Goal: Task Accomplishment & Management: Manage account settings

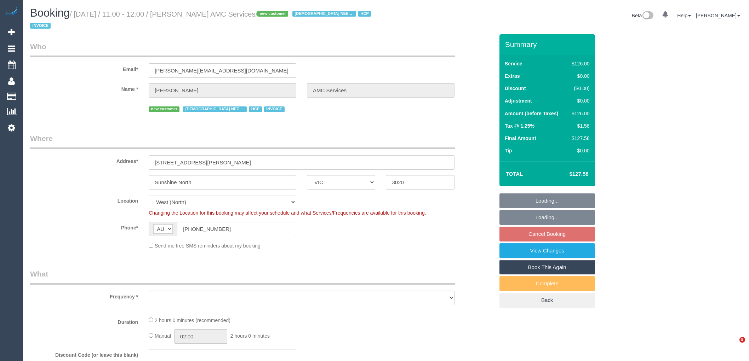
select select "VIC"
select select "object:583"
select select "number:28"
select select "number:14"
select select "number:19"
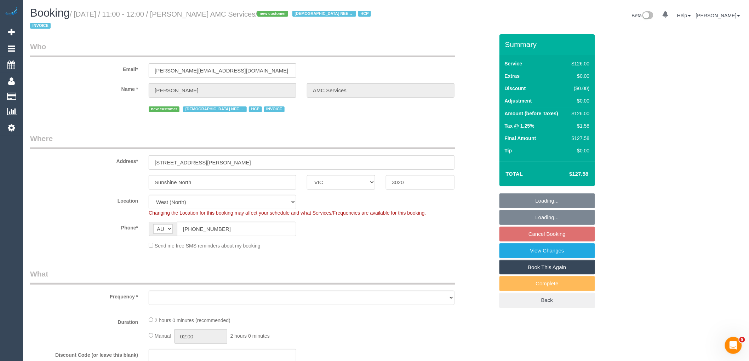
select select "number:36"
select select "number:35"
select select "number:12"
select select "object:734"
select select "120"
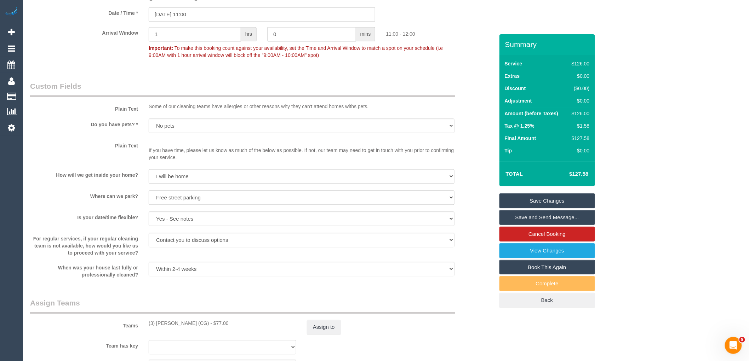
scroll to position [747, 0]
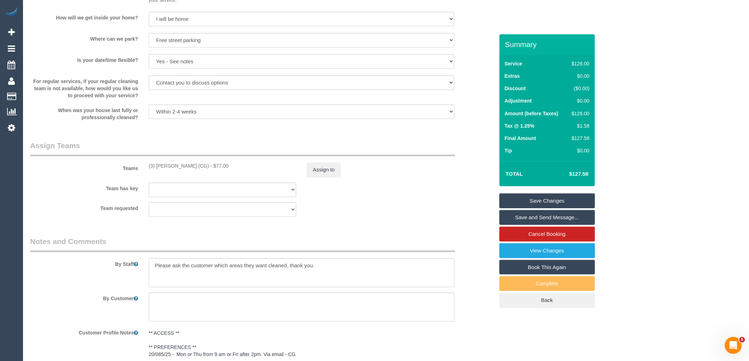
drag, startPoint x: 203, startPoint y: 166, endPoint x: 149, endPoint y: 166, distance: 54.2
click at [149, 166] on div "(3) Suzana Phillips (CG) - $77.00" at bounding box center [223, 165] width 148 height 7
copy div "(3) Suzana Phillips (CG)"
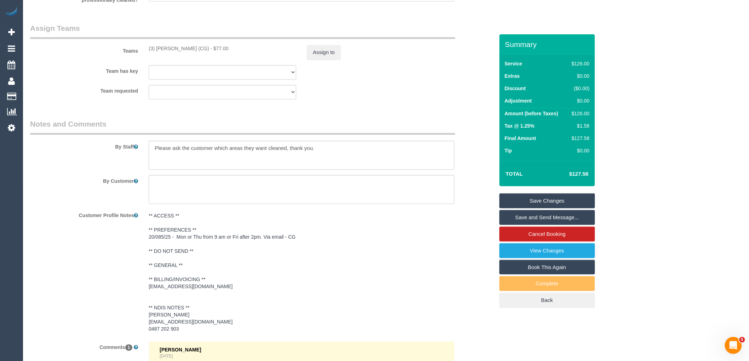
scroll to position [990, 0]
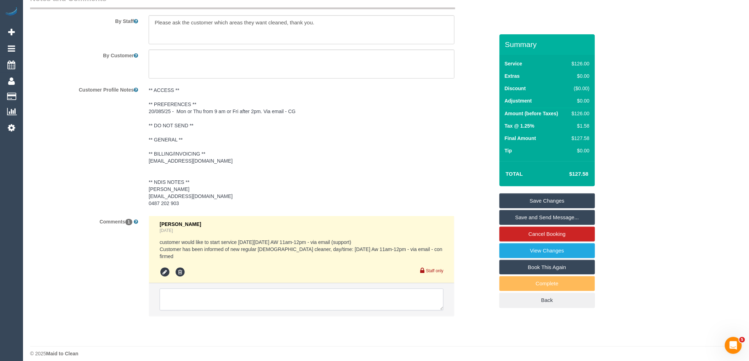
click at [206, 289] on textarea at bounding box center [302, 300] width 284 height 22
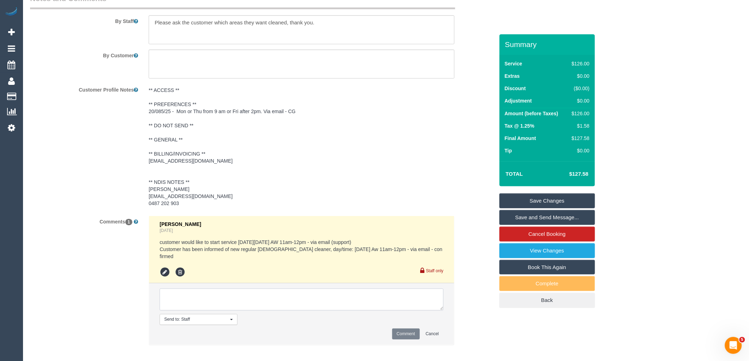
paste textarea "(3) Suzana Phillips (CG)"
type textarea "(3) Suzana Phillips (CG) confirmed as cleaner via email"
click at [399, 332] on button "Comment" at bounding box center [406, 334] width 28 height 11
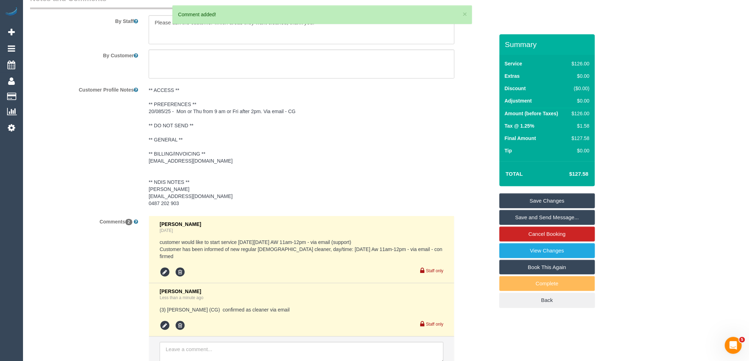
click at [576, 202] on link "Save Changes" at bounding box center [547, 201] width 96 height 15
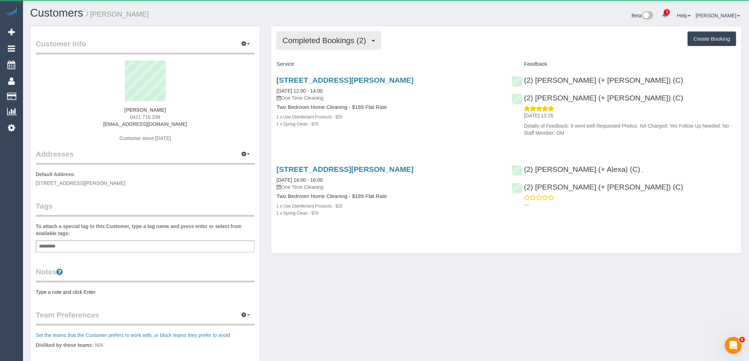
click at [328, 47] on button "Completed Bookings (2)" at bounding box center [328, 41] width 105 height 18
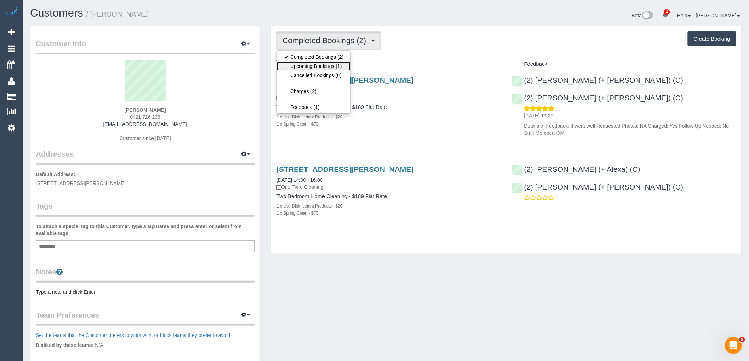
click at [327, 66] on link "Upcoming Bookings (1)" at bounding box center [314, 66] width 74 height 9
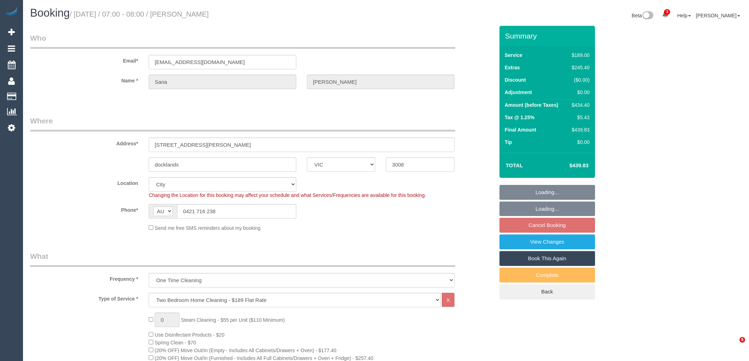
select select "VIC"
select select "string:stripe-pm_1RWRIn2GScqysDRVuHcR9ilF"
select select "spot1"
select select "number:28"
select select "number:14"
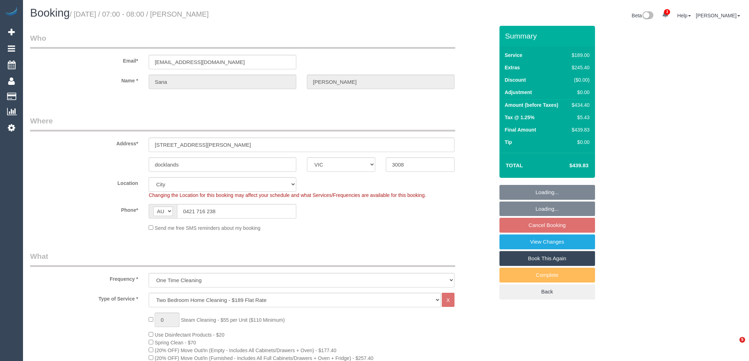
select select "number:19"
select select "number:25"
select select "number:13"
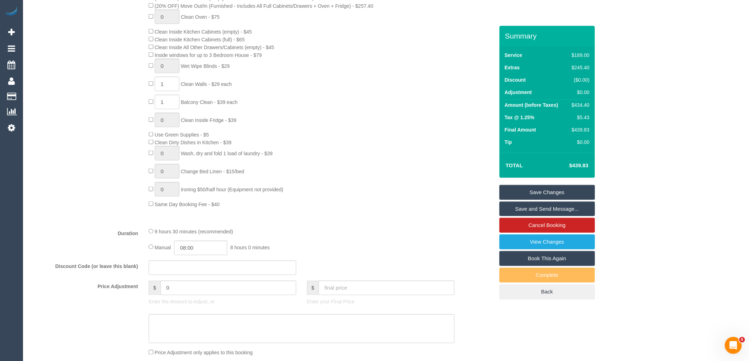
scroll to position [157, 0]
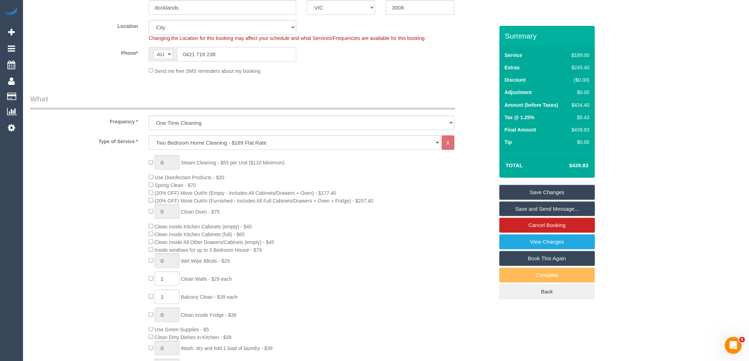
drag, startPoint x: 229, startPoint y: 52, endPoint x: 149, endPoint y: 50, distance: 80.0
click at [149, 50] on div "AF AL DZ AD AO AI AQ AG AR AM AW AU AT AZ BS BH BD BB BY BE BZ BJ BM BT BO BA B…" at bounding box center [223, 54] width 148 height 15
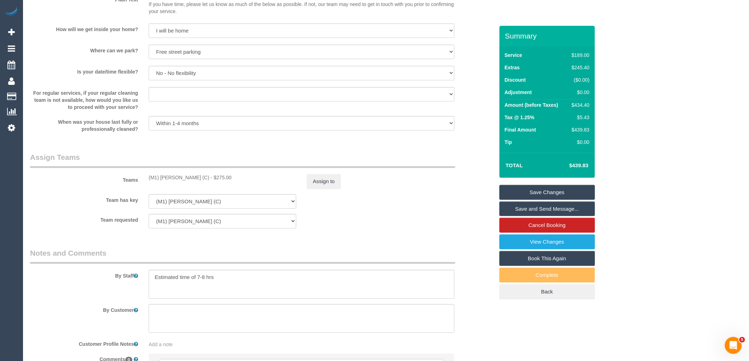
scroll to position [992, 0]
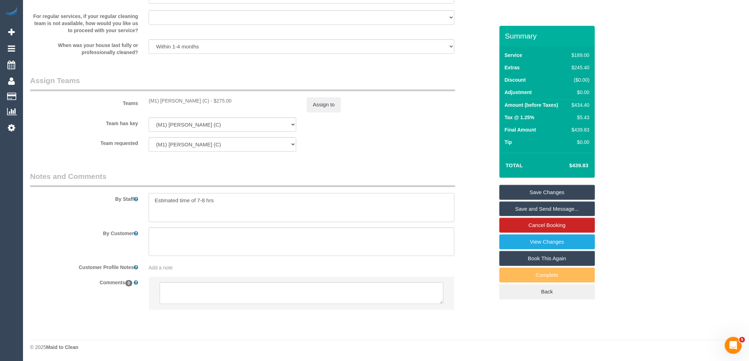
click at [253, 202] on textarea at bounding box center [302, 207] width 306 height 29
paste textarea "0421 716 238"
type textarea "Estimated time of 7-8 hrs - Contact customer 10minutes before you arrive so the…"
click at [570, 190] on link "Save Changes" at bounding box center [547, 192] width 96 height 15
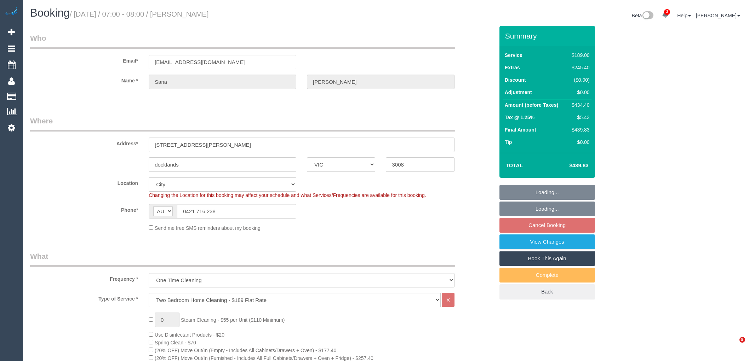
select select "VIC"
select select "string:stripe-pm_1RWRIn2GScqysDRVuHcR9ilF"
select select "spot1"
select select "number:28"
select select "number:14"
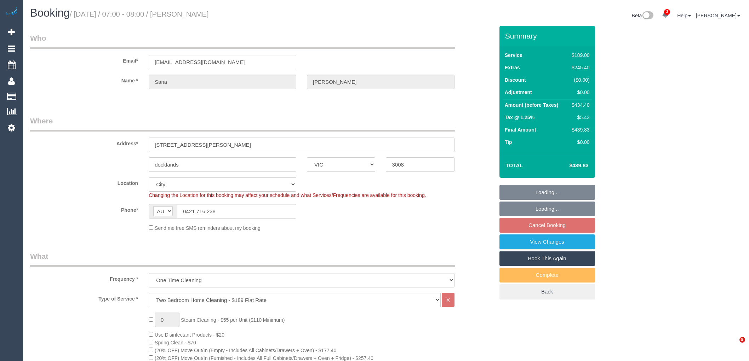
select select "number:19"
select select "number:25"
select select "number:13"
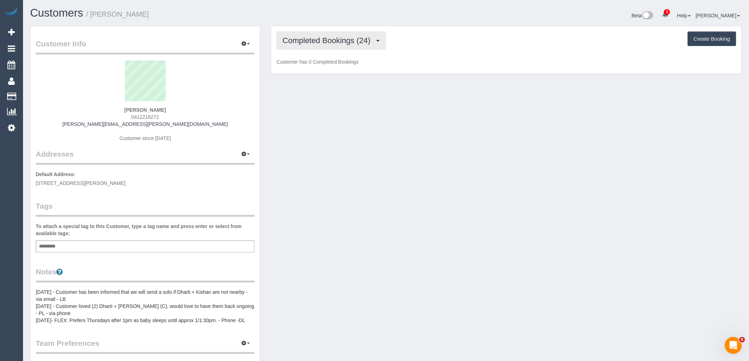
click at [301, 35] on button "Completed Bookings (24)" at bounding box center [330, 41] width 109 height 18
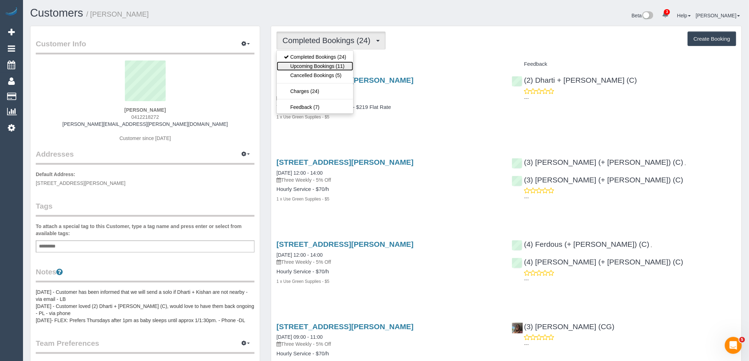
click at [314, 67] on link "Upcoming Bookings (11)" at bounding box center [315, 66] width 76 height 9
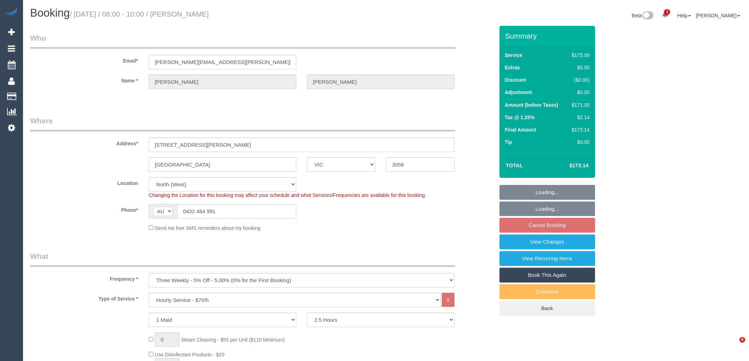
select select "VIC"
select select "150"
select select "number:27"
select select "number:14"
select select "number:19"
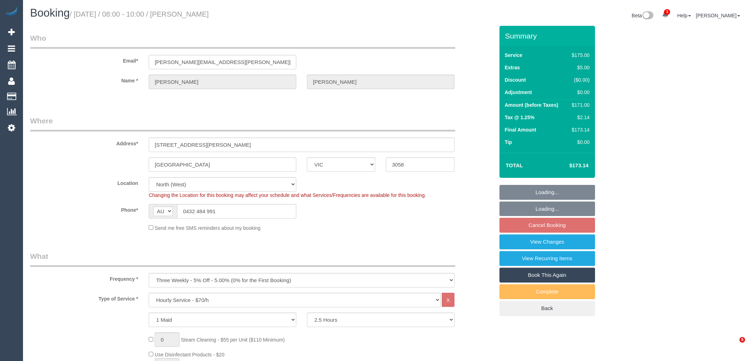
select select "number:22"
select select "number:34"
select select "number:11"
select select "spot2"
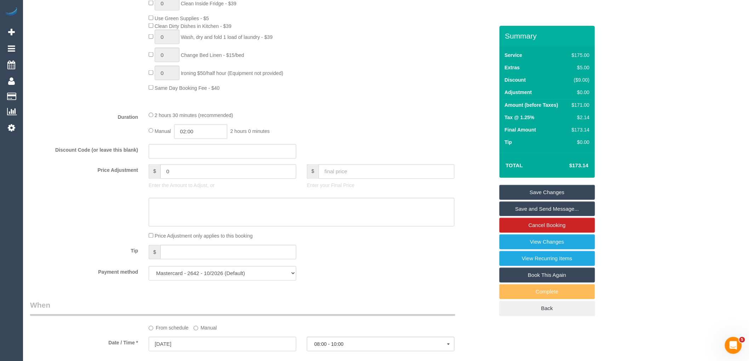
scroll to position [944, 0]
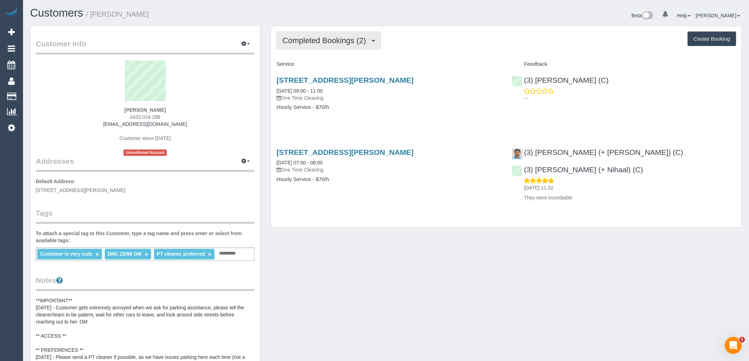
click at [344, 40] on span "Completed Bookings (2)" at bounding box center [325, 40] width 87 height 9
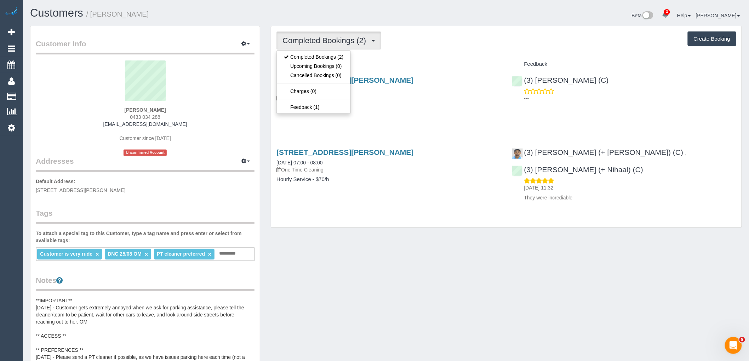
click at [431, 54] on div "Completed Bookings (2) Completed Bookings (2) Upcoming Bookings (0) Cancelled B…" at bounding box center [506, 126] width 470 height 201
click at [354, 42] on span "Completed Bookings (2)" at bounding box center [325, 40] width 87 height 9
click at [434, 48] on div "Completed Bookings (2) Completed Bookings (2) Upcoming Bookings (0) Cancelled B…" at bounding box center [506, 41] width 460 height 18
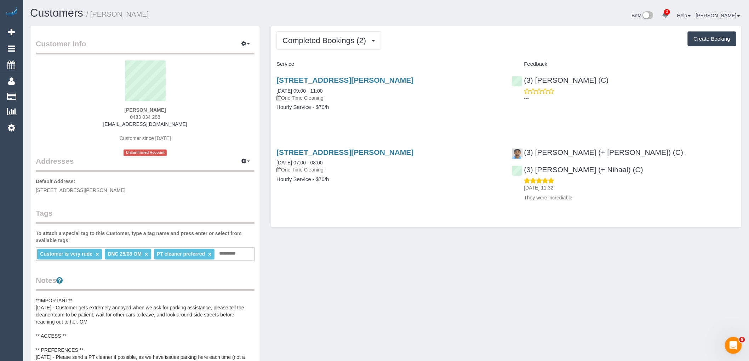
drag, startPoint x: 179, startPoint y: 110, endPoint x: 98, endPoint y: 110, distance: 81.1
click at [98, 110] on div "Jasmine Proust 0433 034 288 jasmineproust@gmail.com Customer since 2025 Unconfi…" at bounding box center [145, 109] width 219 height 96
copy strong "Jasmine Proust"
click at [147, 255] on link "×" at bounding box center [146, 255] width 3 height 6
click at [198, 179] on p "Default Address: 505/ 55 - 63 Nicholson St, Brunswick East, VIC 3057" at bounding box center [145, 186] width 219 height 16
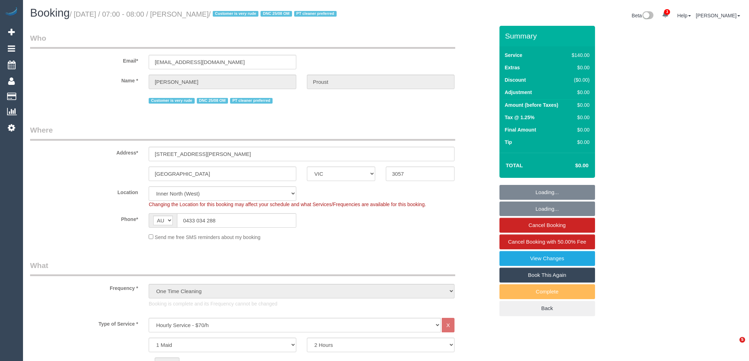
select select "VIC"
select select "number:28"
select select "number:14"
select select "number:19"
select select "number:36"
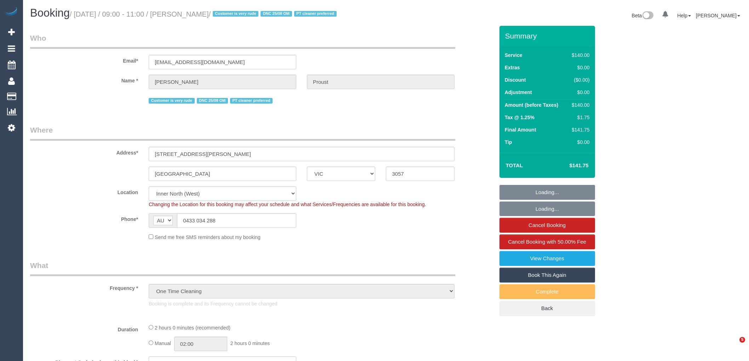
select select "VIC"
select select "object:1597"
select select "number:28"
select select "number:14"
select select "number:19"
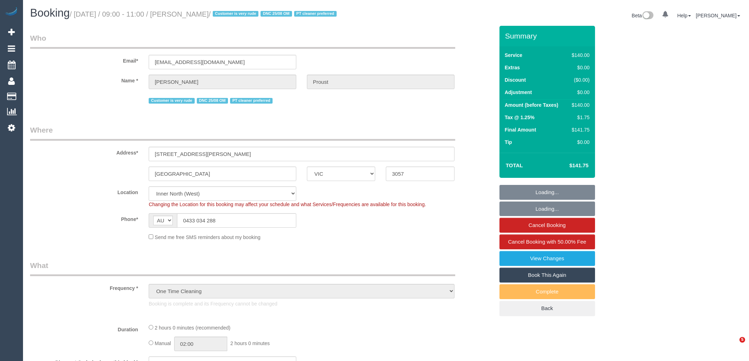
select select "number:36"
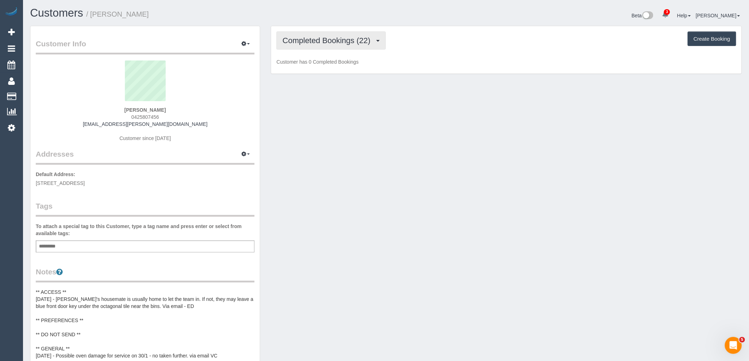
click at [370, 42] on span "Completed Bookings (22)" at bounding box center [327, 40] width 91 height 9
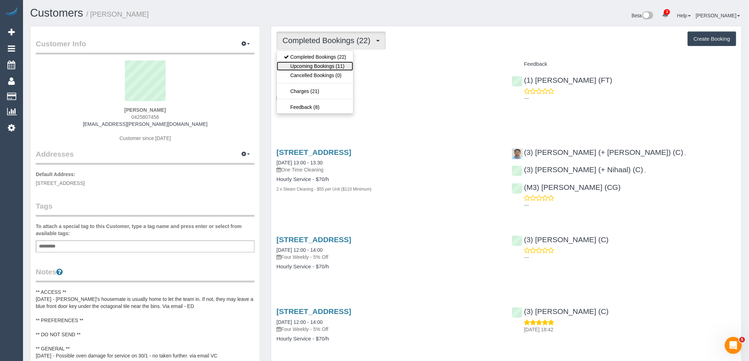
click at [351, 66] on link "Upcoming Bookings (11)" at bounding box center [315, 66] width 76 height 9
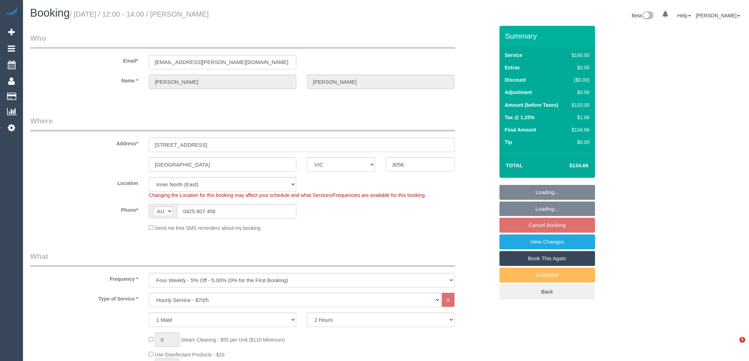
select select "VIC"
select select "number:27"
select select "number:14"
select select "number:19"
select select "number:22"
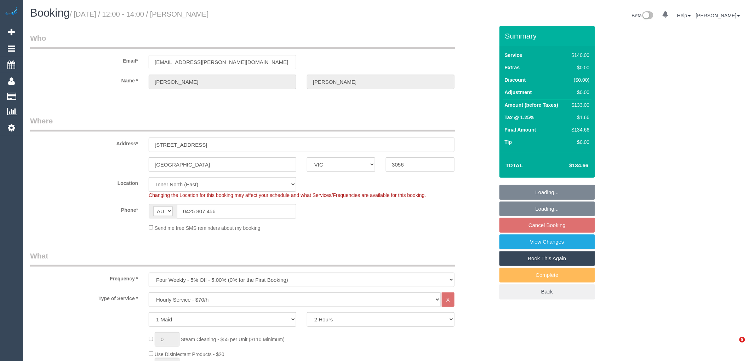
select select "number:34"
select select "number:26"
select select "object:1690"
select select "spot1"
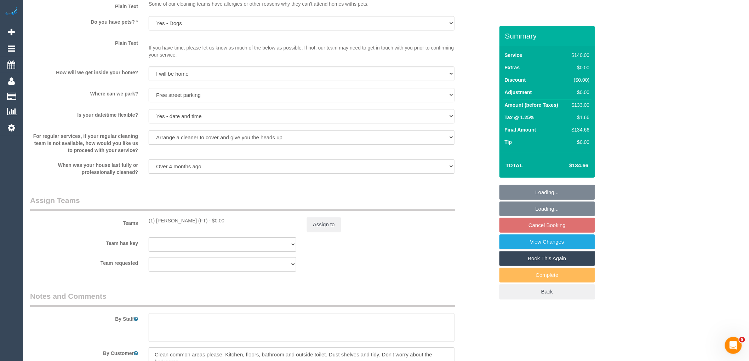
scroll to position [1051, 0]
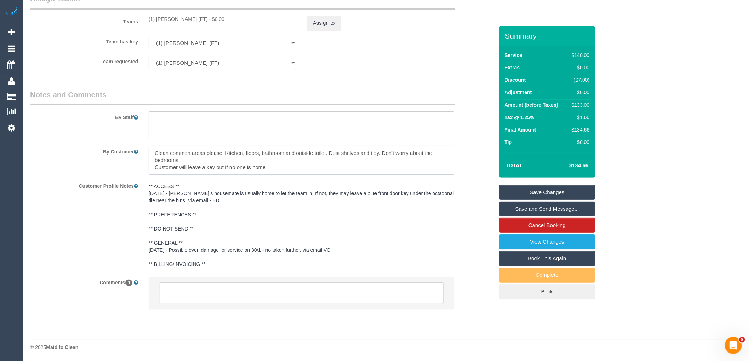
click at [225, 166] on textarea at bounding box center [302, 160] width 306 height 29
type textarea "Clean common areas please. Kitchen, floors, bathroom and outside toilet. Dust s…"
click at [560, 187] on link "Save Changes" at bounding box center [547, 192] width 96 height 15
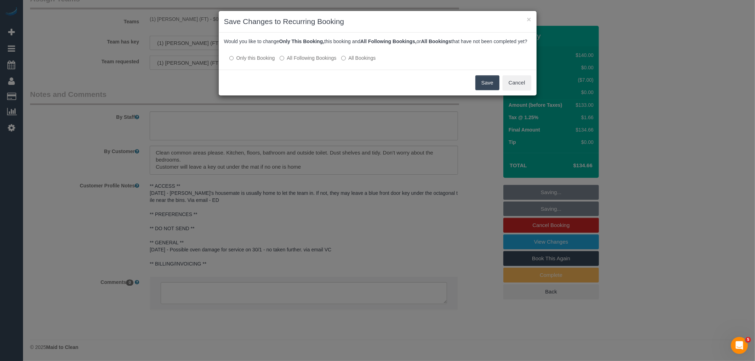
click at [317, 62] on label "All Following Bookings" at bounding box center [308, 58] width 57 height 7
click at [492, 86] on button "Save" at bounding box center [487, 82] width 24 height 15
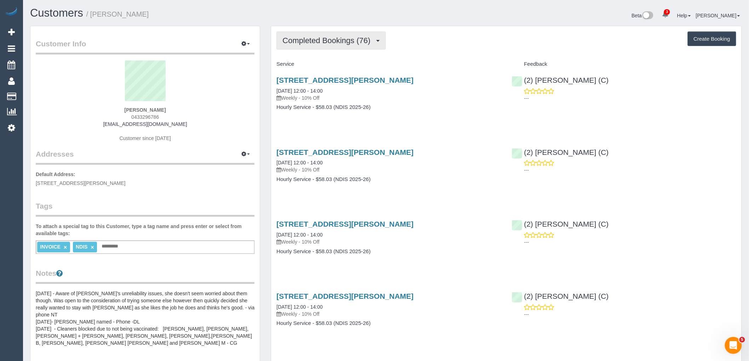
click at [330, 50] on button "Completed Bookings (76)" at bounding box center [330, 41] width 109 height 18
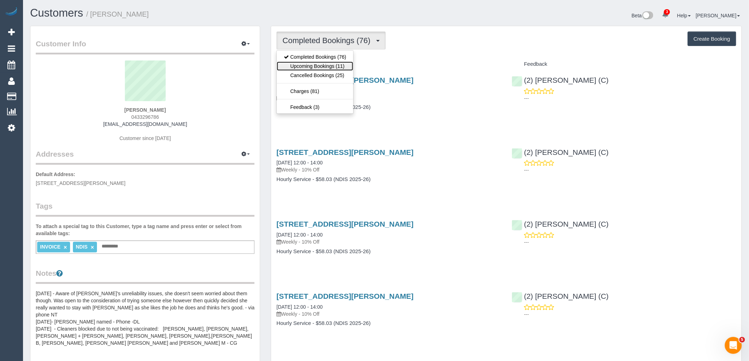
click at [336, 70] on link "Upcoming Bookings (11)" at bounding box center [315, 66] width 76 height 9
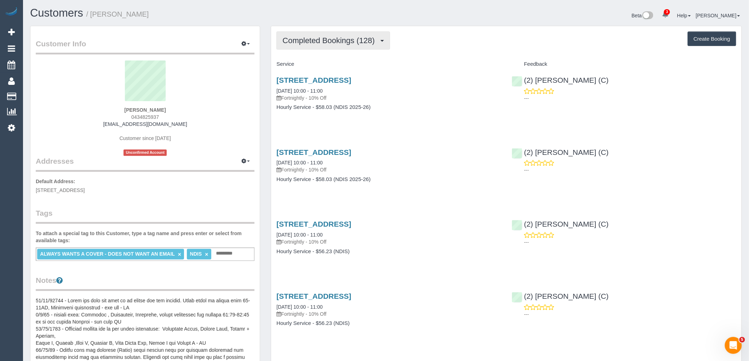
click at [365, 48] on button "Completed Bookings (128)" at bounding box center [333, 41] width 114 height 18
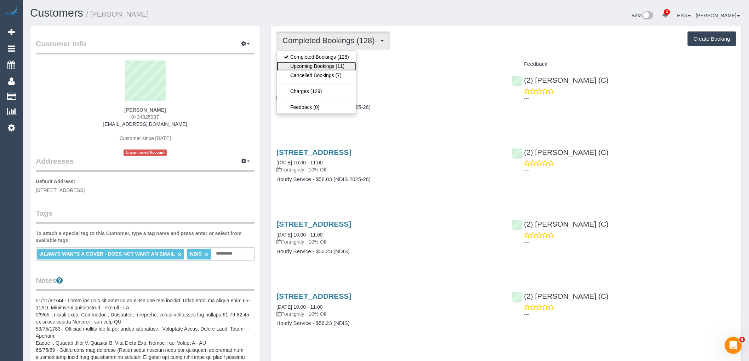
click at [340, 66] on link "Upcoming Bookings (11)" at bounding box center [316, 66] width 79 height 9
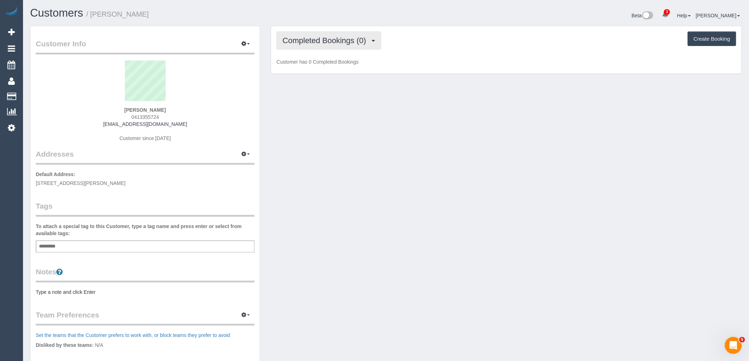
click at [327, 46] on button "Completed Bookings (0)" at bounding box center [328, 41] width 105 height 18
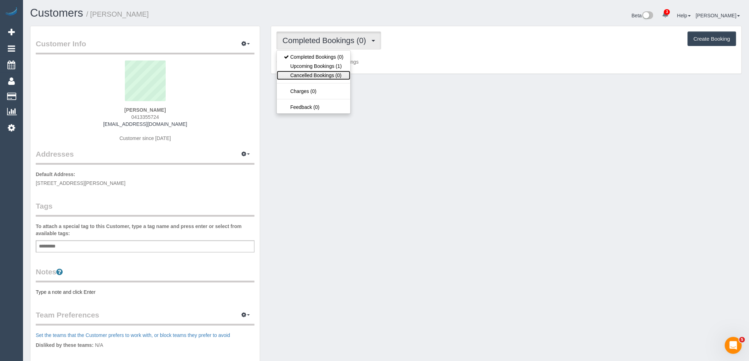
click at [324, 73] on link "Cancelled Bookings (0)" at bounding box center [314, 75] width 74 height 9
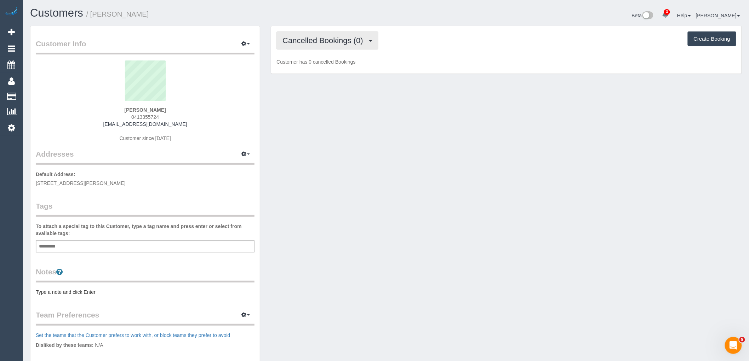
click at [334, 44] on span "Cancelled Bookings (0)" at bounding box center [324, 40] width 84 height 9
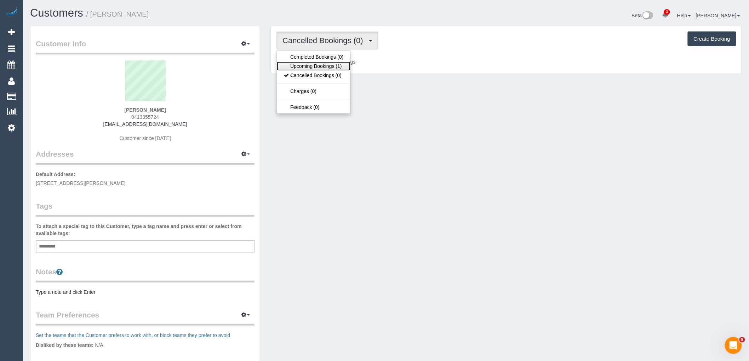
click at [331, 62] on link "Upcoming Bookings (1)" at bounding box center [314, 66] width 74 height 9
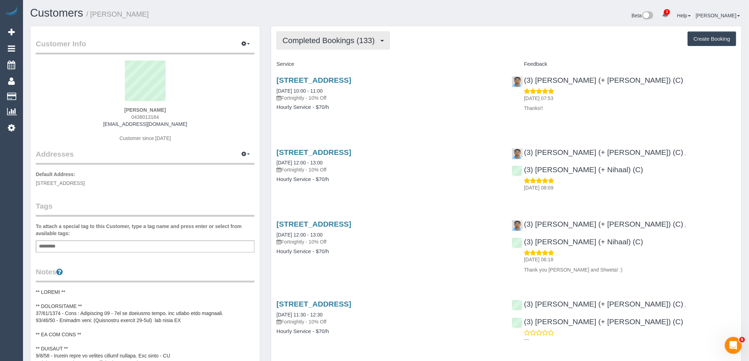
click at [351, 39] on span "Completed Bookings (133)" at bounding box center [330, 40] width 96 height 9
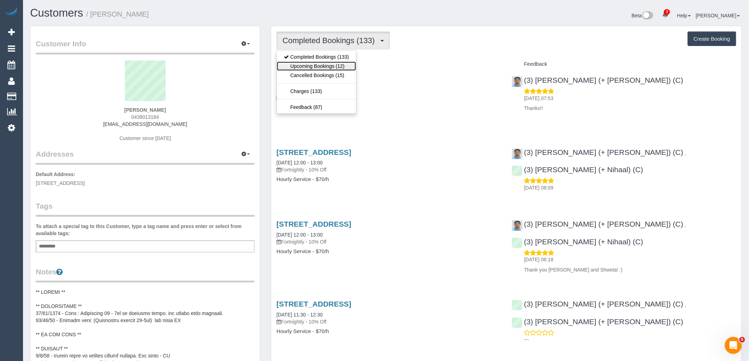
click at [344, 68] on link "Upcoming Bookings (12)" at bounding box center [316, 66] width 79 height 9
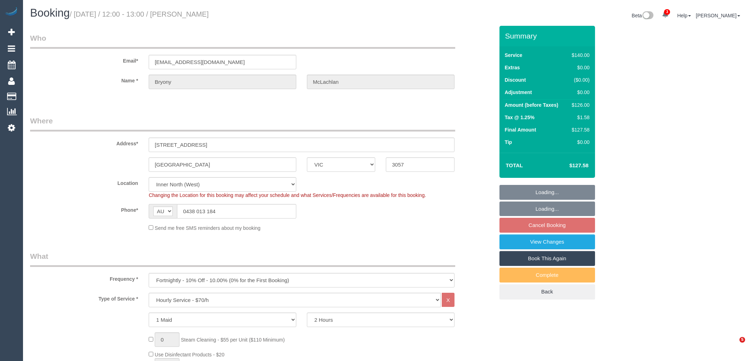
select select "VIC"
select select "number:27"
select select "number:14"
select select "number:19"
select select "number:22"
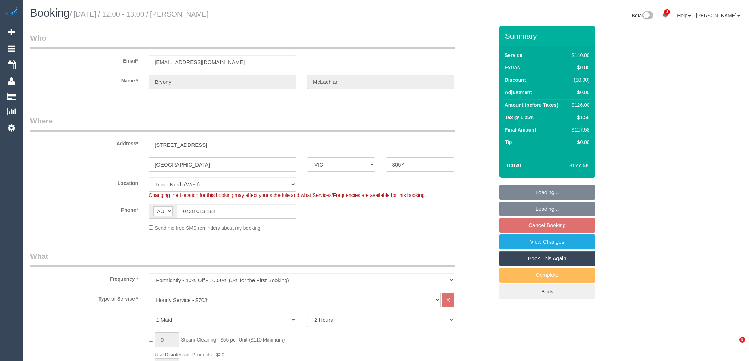
select select "number:34"
select select "number:13"
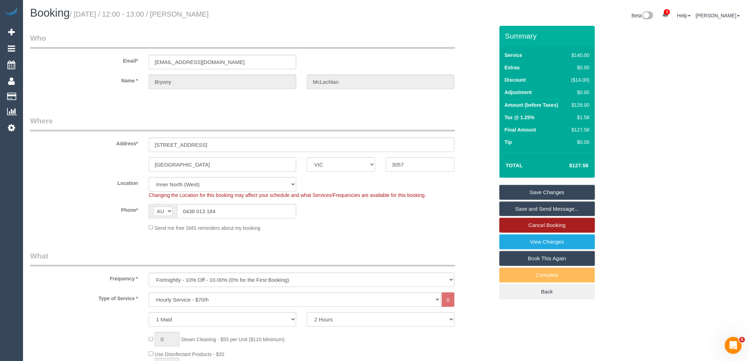
click at [555, 227] on link "Cancel Booking" at bounding box center [547, 225] width 96 height 15
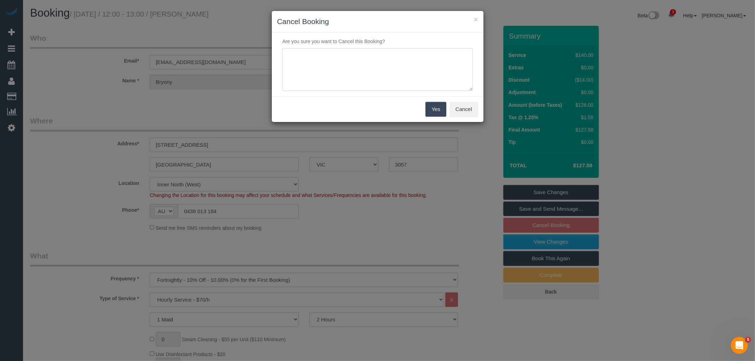
click at [335, 55] on textarea at bounding box center [377, 69] width 190 height 43
type textarea "Customer renovating house for 9-12 months via email VC"
click at [427, 110] on button "Yes" at bounding box center [435, 109] width 21 height 15
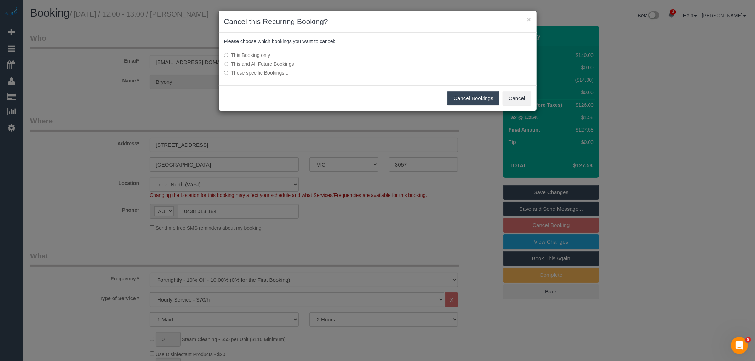
drag, startPoint x: 280, startPoint y: 61, endPoint x: 376, endPoint y: 75, distance: 96.6
click at [280, 61] on label "This and All Future Bookings" at bounding box center [324, 64] width 201 height 7
click at [483, 101] on button "Cancel Bookings" at bounding box center [473, 98] width 52 height 15
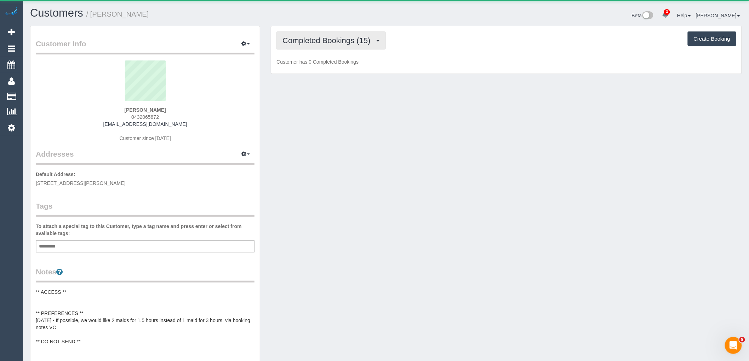
click at [307, 37] on span "Completed Bookings (15)" at bounding box center [327, 40] width 91 height 9
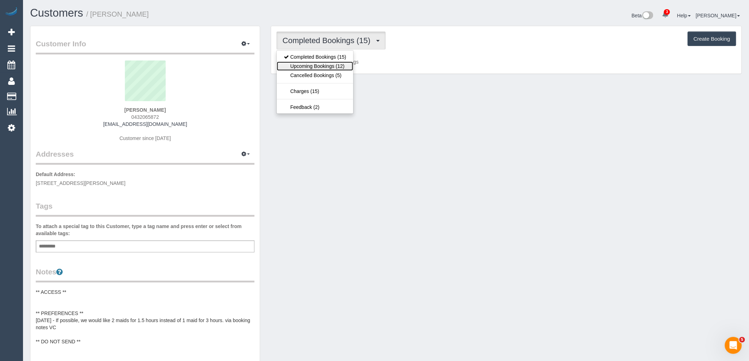
click at [323, 67] on link "Upcoming Bookings (12)" at bounding box center [315, 66] width 76 height 9
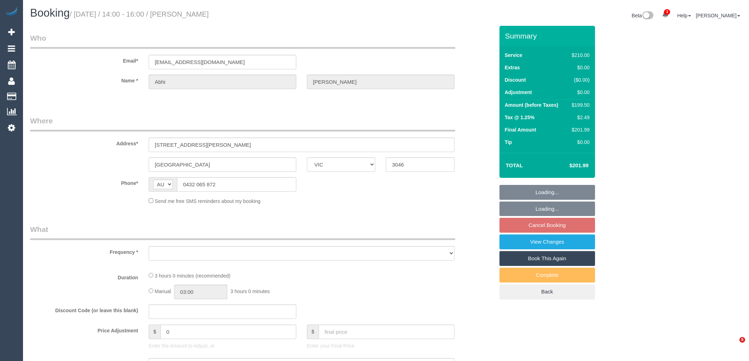
select select "VIC"
select select "object:598"
select select "string:stripe-pm_1PwtYZ2GScqysDRV48wmUbED"
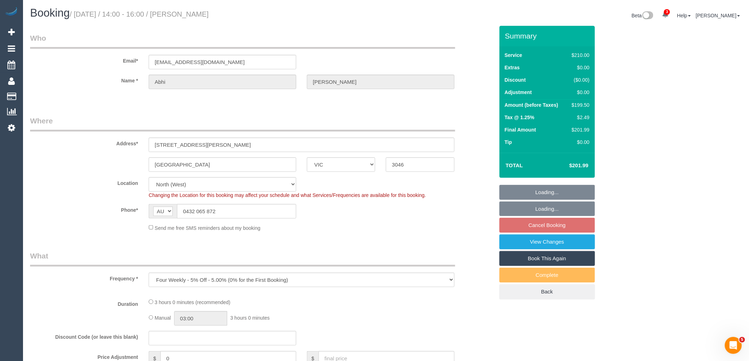
select select "object:915"
select select "180"
select select "number:28"
select select "number:14"
select select "number:19"
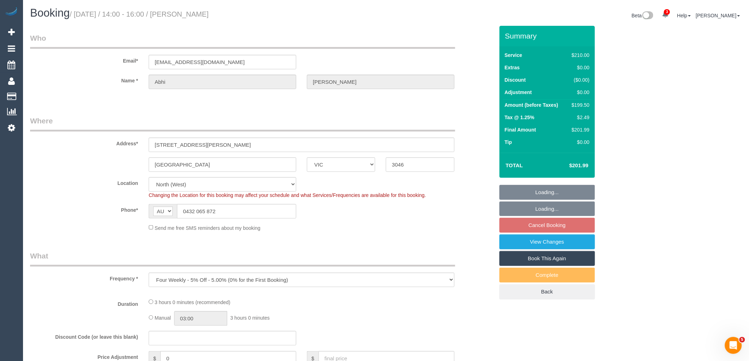
select select "number:24"
select select "number:35"
select select "number:12"
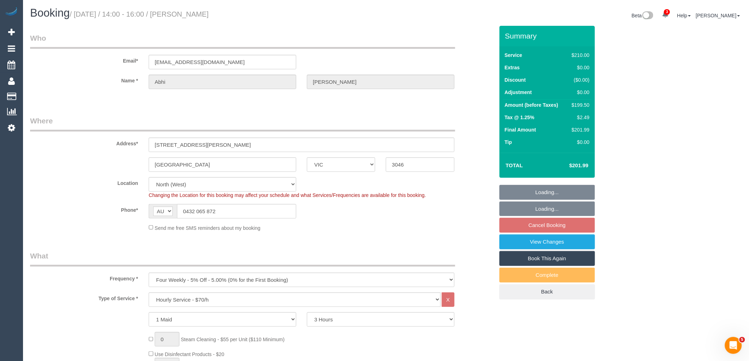
select select "spot5"
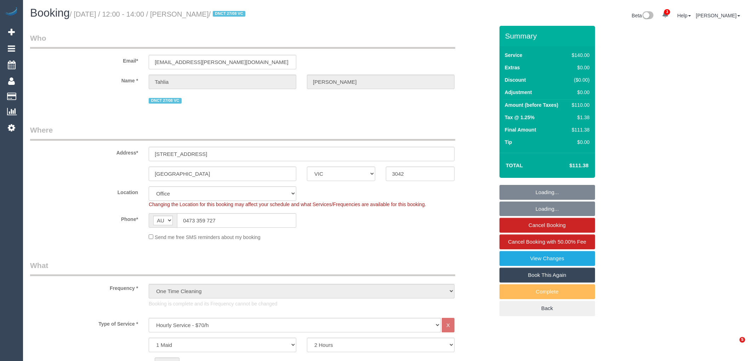
select select "VIC"
select select "number:28"
select select "number:14"
select select "number:19"
select select "number:24"
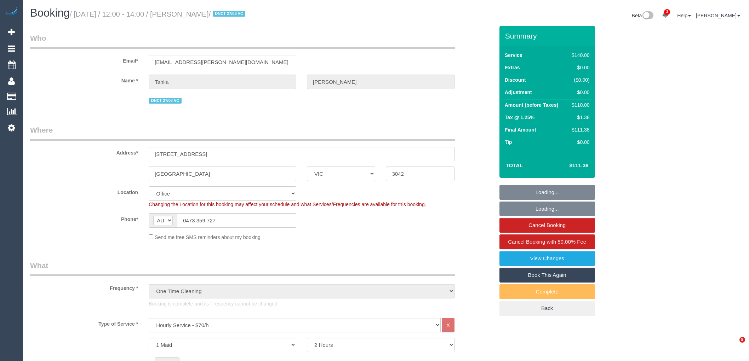
select select "number:34"
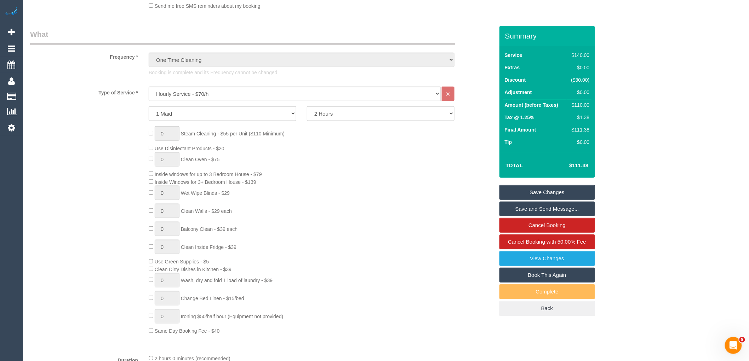
scroll to position [79, 0]
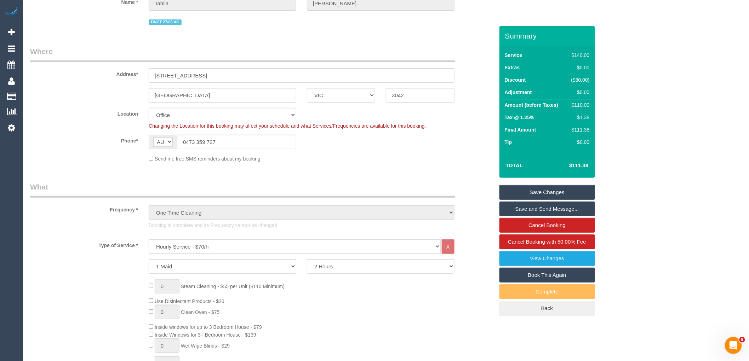
drag, startPoint x: 630, startPoint y: 200, endPoint x: 617, endPoint y: 206, distance: 14.9
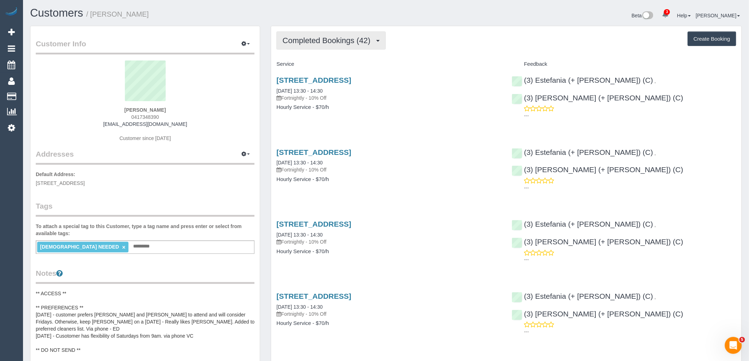
click at [329, 44] on span "Completed Bookings (42)" at bounding box center [327, 40] width 91 height 9
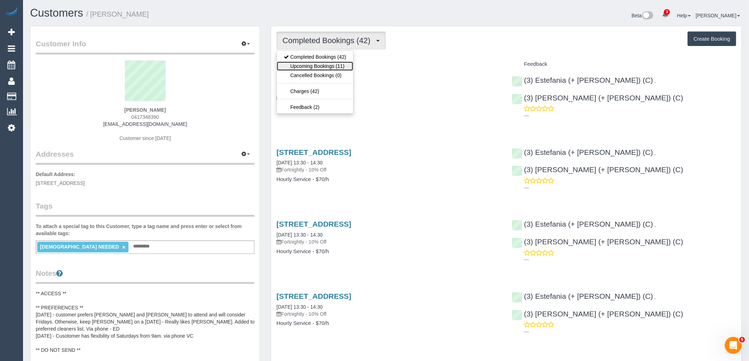
click at [335, 69] on link "Upcoming Bookings (11)" at bounding box center [315, 66] width 76 height 9
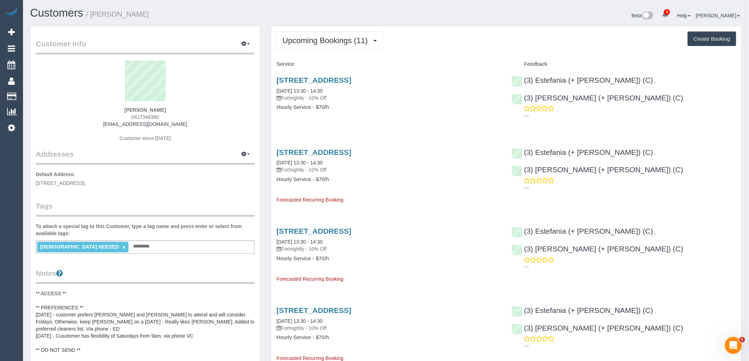
drag, startPoint x: 133, startPoint y: 117, endPoint x: 104, endPoint y: 117, distance: 29.0
click at [104, 117] on div "Martha Roumanis 0417348390 mia111@live.com.au Customer since 2024" at bounding box center [145, 105] width 219 height 88
copy span "0417348390"
click at [210, 72] on sui-profile-pic at bounding box center [145, 84] width 208 height 46
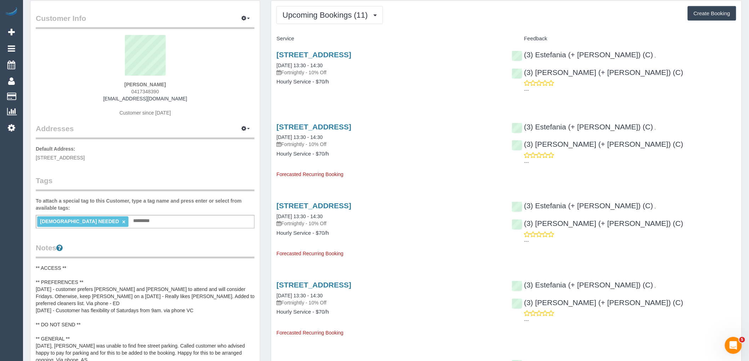
scroll to position [39, 0]
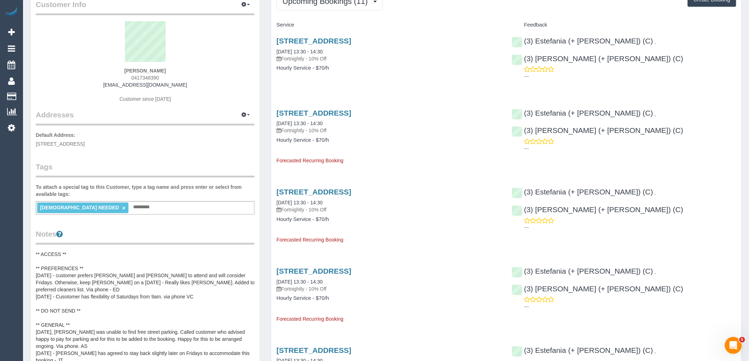
click at [122, 207] on link "×" at bounding box center [123, 208] width 3 height 6
click at [89, 207] on div "Add a tag" at bounding box center [145, 207] width 219 height 12
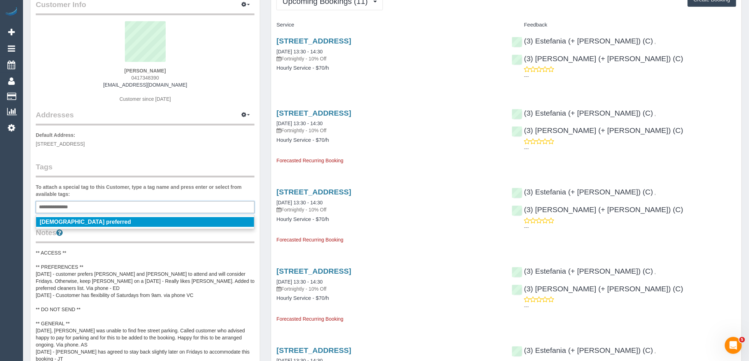
type input "**********"
click at [120, 151] on div "Customer Info Edit Contact Info Send Message Email Preferences Special Sales Ta…" at bounding box center [144, 286] width 229 height 598
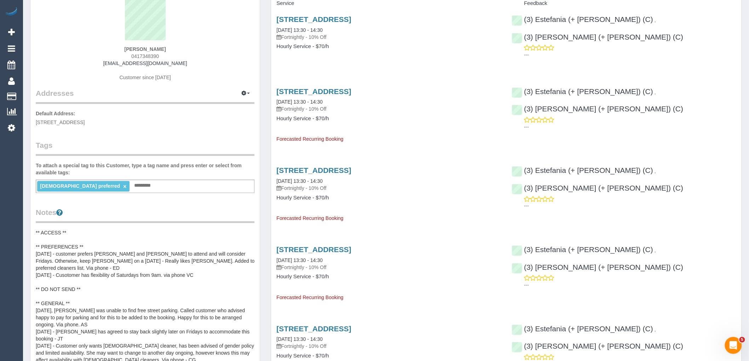
scroll to position [79, 0]
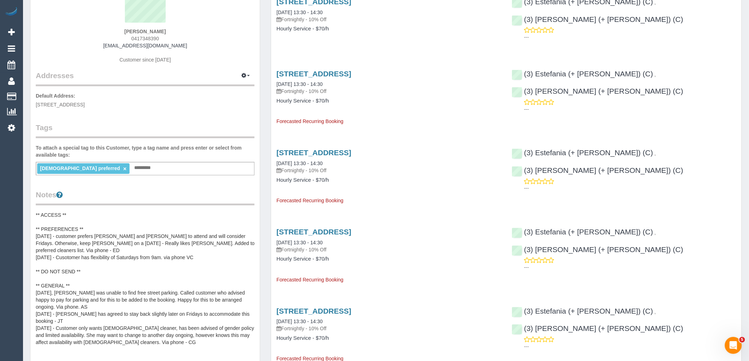
click at [94, 240] on pre "** ACCESS ** ** PREFERENCES ** 15/03/25 - customer prefers Estefania and Julian…" at bounding box center [145, 283] width 219 height 142
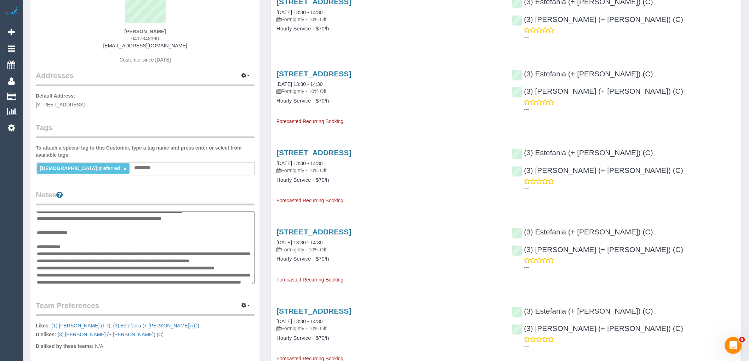
scroll to position [0, 0]
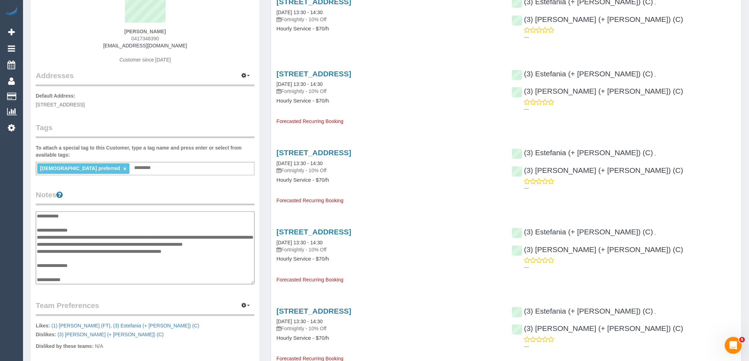
click at [99, 230] on textarea "**********" at bounding box center [145, 248] width 219 height 73
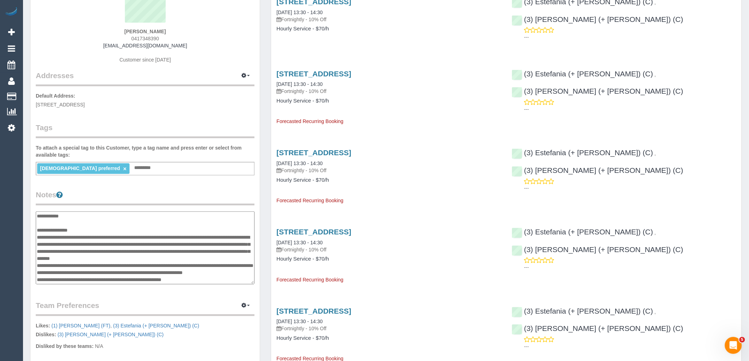
type textarea "**********"
click at [189, 196] on legend "Notes" at bounding box center [145, 198] width 219 height 16
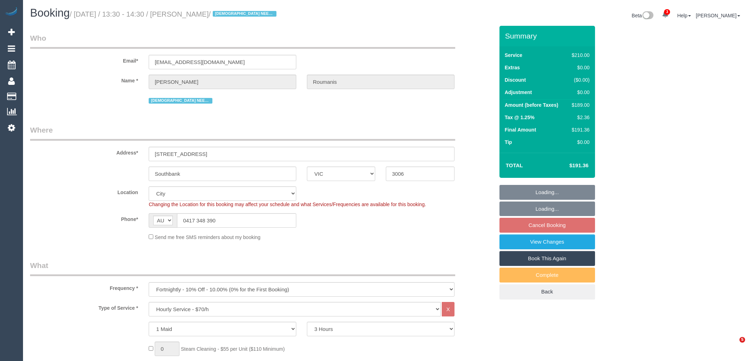
select select "VIC"
select select "180"
select select "number:28"
select select "number:14"
select select "number:20"
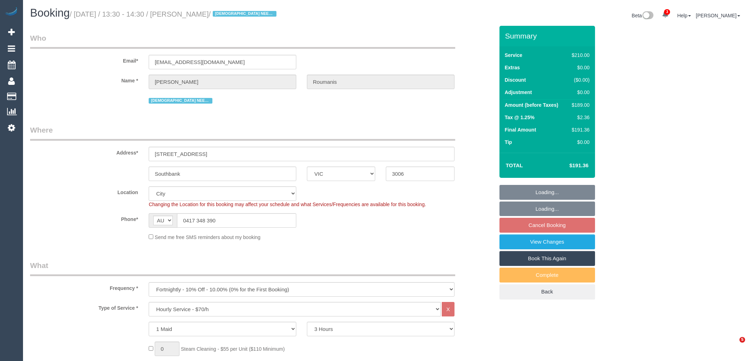
select select "number:36"
select select "number:35"
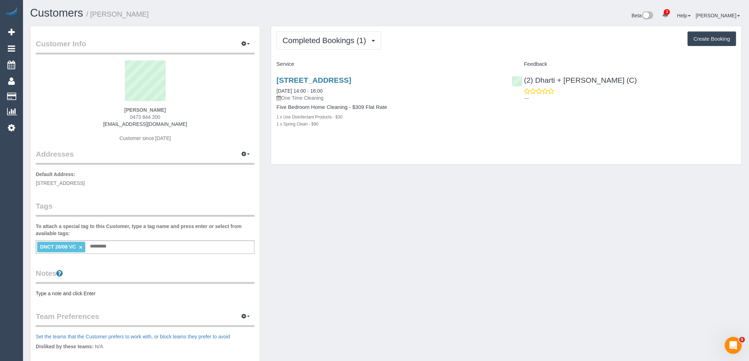
drag, startPoint x: 167, startPoint y: 114, endPoint x: 107, endPoint y: 116, distance: 60.2
click at [108, 116] on div "Julia Phillips 0473 844 200 juliamayphillips@gmail.com Customer since 2025" at bounding box center [145, 105] width 219 height 88
copy span "0473 844 200"
click at [223, 126] on div "Julia Phillips 0473 844 200 juliamayphillips@gmail.com Customer since 2025" at bounding box center [145, 105] width 219 height 88
click at [349, 38] on span "Completed Bookings (1)" at bounding box center [325, 40] width 87 height 9
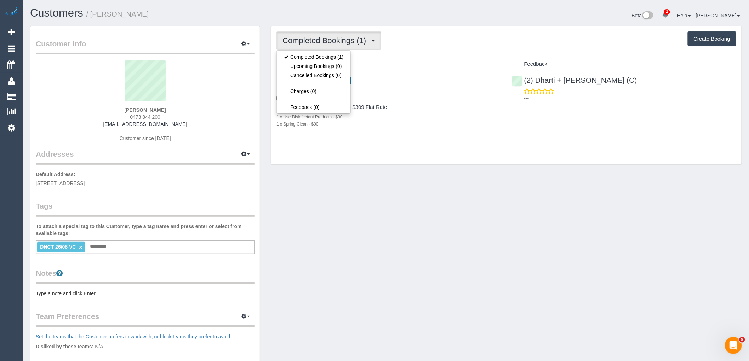
click at [415, 67] on h4 "Service" at bounding box center [388, 64] width 224 height 6
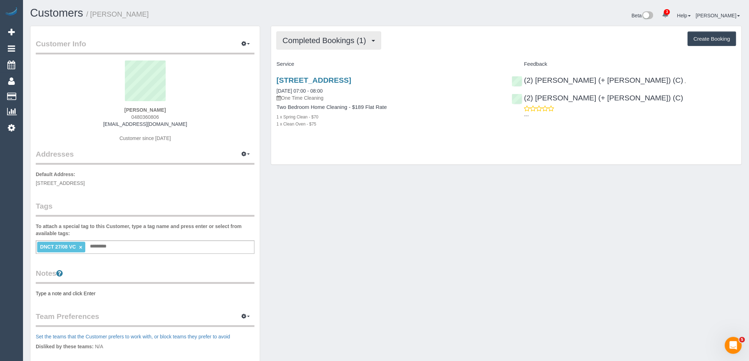
click at [338, 40] on span "Completed Bookings (1)" at bounding box center [325, 40] width 87 height 9
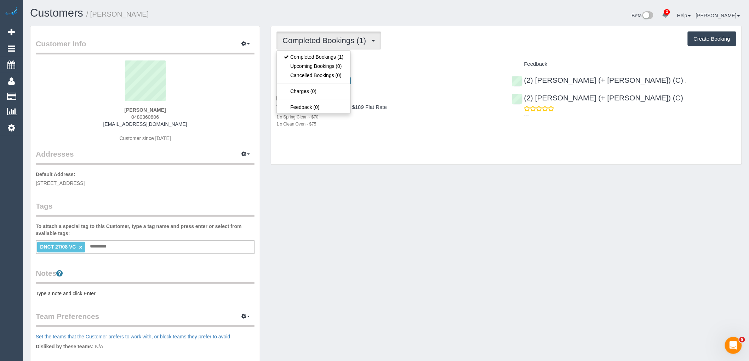
click at [467, 46] on div "Completed Bookings (1) Completed Bookings (1) Upcoming Bookings (0) Cancelled B…" at bounding box center [506, 41] width 460 height 18
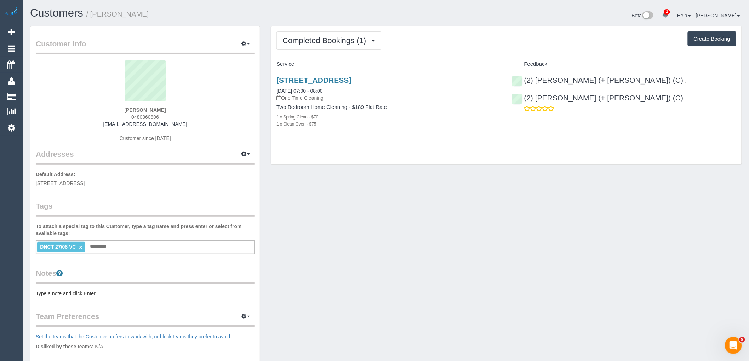
drag, startPoint x: 174, startPoint y: 114, endPoint x: 112, endPoint y: 115, distance: 62.7
click at [112, 115] on div "[PERSON_NAME] 0480360806 [EMAIL_ADDRESS][DOMAIN_NAME] Customer since [DATE]" at bounding box center [145, 105] width 219 height 88
copy span "0480360806"
drag, startPoint x: 633, startPoint y: 200, endPoint x: 406, endPoint y: 181, distance: 227.7
click at [633, 200] on div "Customer Info Edit Contact Info Send Message Email Preferences Special Sales Ta…" at bounding box center [386, 257] width 722 height 462
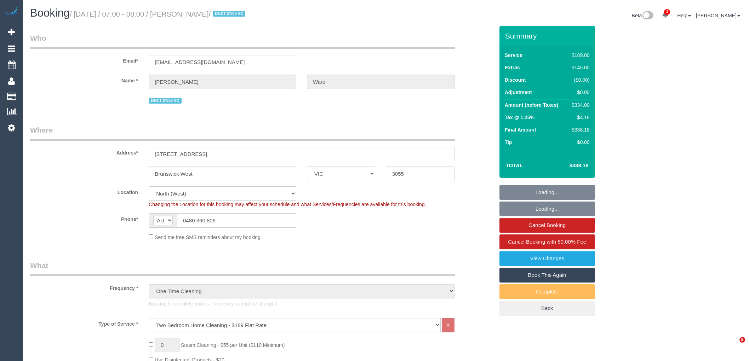
select select "VIC"
select select "spot1"
select select "number:30"
select select "number:14"
select select "number:18"
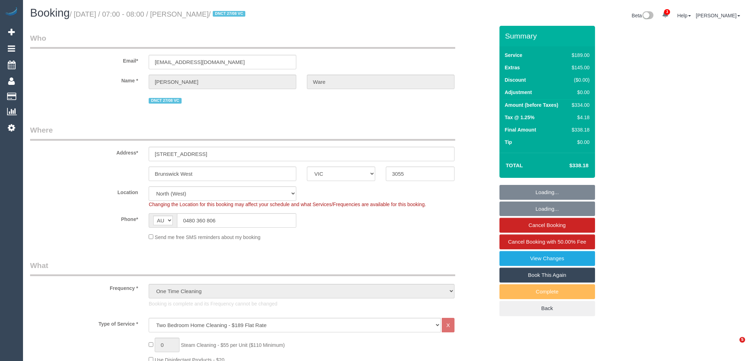
select select "number:24"
select select "number:13"
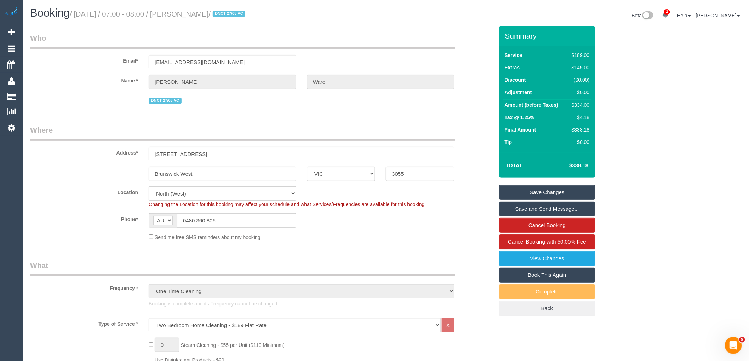
scroll to position [157, 0]
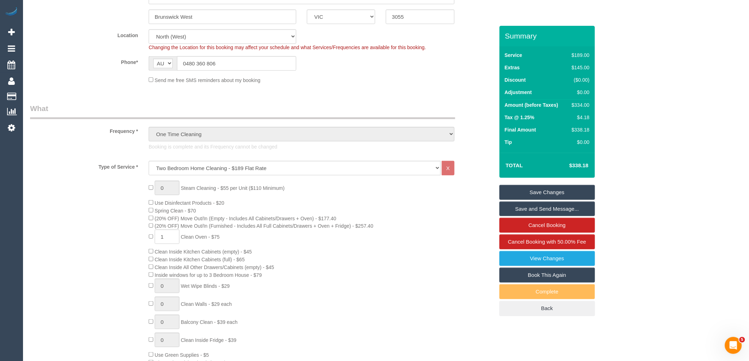
drag, startPoint x: 190, startPoint y: 95, endPoint x: 187, endPoint y: 103, distance: 9.0
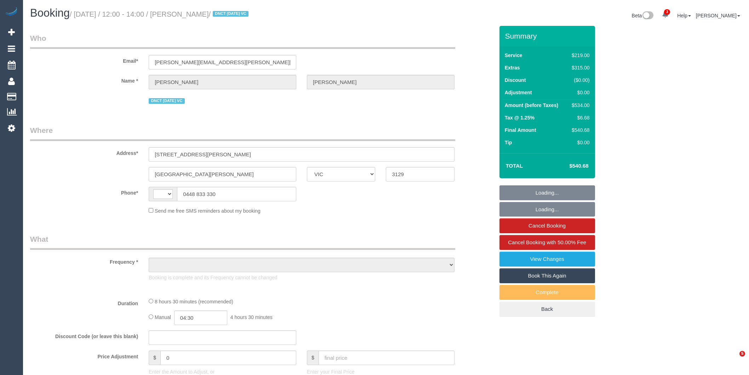
select select "VIC"
select select "string:AU"
select select "object:601"
select select "string:stripe-pm_1RrAt02GScqysDRVduzm11NM"
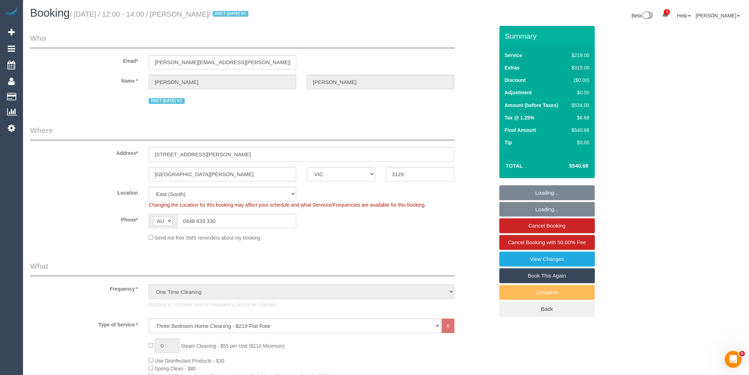
select select "object:1275"
select select "number:30"
select select "number:14"
select select "number:19"
select select "number:24"
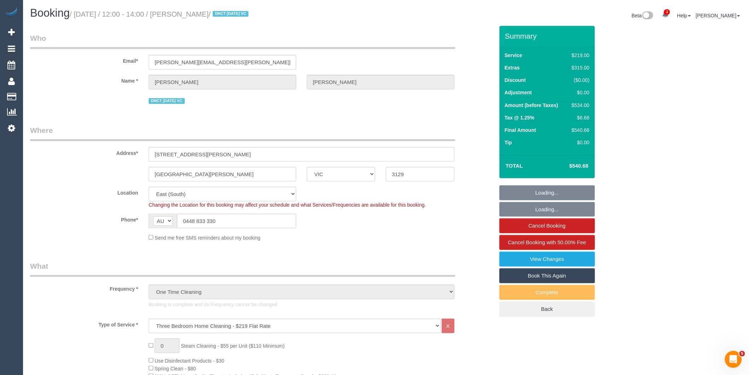
select select "number:33"
select select "number:13"
drag, startPoint x: 241, startPoint y: 221, endPoint x: 130, endPoint y: 217, distance: 110.9
click at [131, 217] on div "Phone* AF AL DZ AD AO AI AQ AG AR AM AW AU AT AZ BS BH BD BB BY BE BZ BJ BM BT …" at bounding box center [262, 220] width 475 height 15
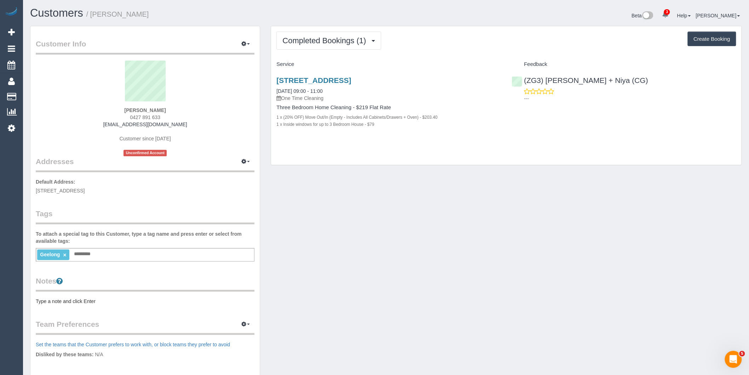
drag, startPoint x: 166, startPoint y: 115, endPoint x: 91, endPoint y: 114, distance: 75.0
click at [97, 114] on div "[PERSON_NAME] 0427 891 633 [EMAIL_ADDRESS][DOMAIN_NAME] Customer since [DATE] U…" at bounding box center [145, 109] width 219 height 96
copy span "0427 891 633"
click at [344, 42] on span "Completed Bookings (1)" at bounding box center [325, 40] width 87 height 9
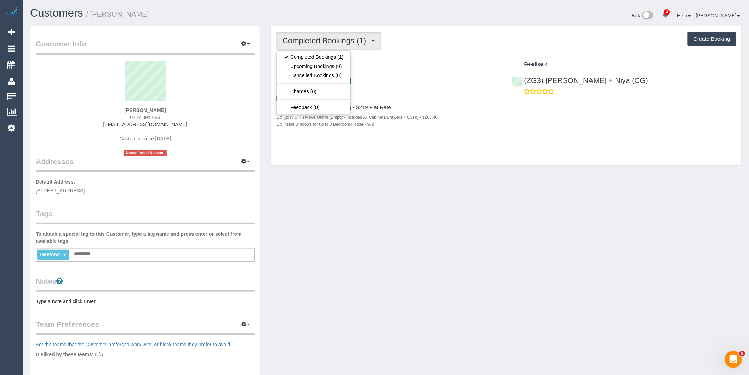
click at [435, 57] on div "Completed Bookings (1) Completed Bookings (1) Upcoming Bookings (0) Cancelled B…" at bounding box center [506, 95] width 470 height 139
click at [334, 37] on span "Completed Bookings (1)" at bounding box center [325, 40] width 87 height 9
drag, startPoint x: 421, startPoint y: 61, endPoint x: 386, endPoint y: 67, distance: 35.6
click at [421, 61] on div "Service" at bounding box center [388, 64] width 235 height 12
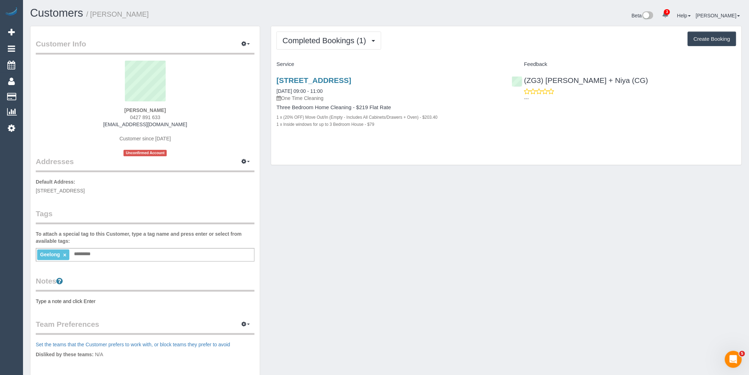
drag, startPoint x: 169, startPoint y: 117, endPoint x: 93, endPoint y: 116, distance: 76.5
click at [93, 116] on div "[PERSON_NAME] 0427 891 633 [EMAIL_ADDRESS][DOMAIN_NAME] Customer since [DATE] U…" at bounding box center [145, 109] width 219 height 96
click at [227, 87] on sui-profile-pic at bounding box center [145, 84] width 208 height 46
drag, startPoint x: 137, startPoint y: 110, endPoint x: 99, endPoint y: 110, distance: 37.5
click at [99, 110] on div "[PERSON_NAME] 0427 891 633 [EMAIL_ADDRESS][DOMAIN_NAME] Customer since [DATE] U…" at bounding box center [145, 109] width 219 height 96
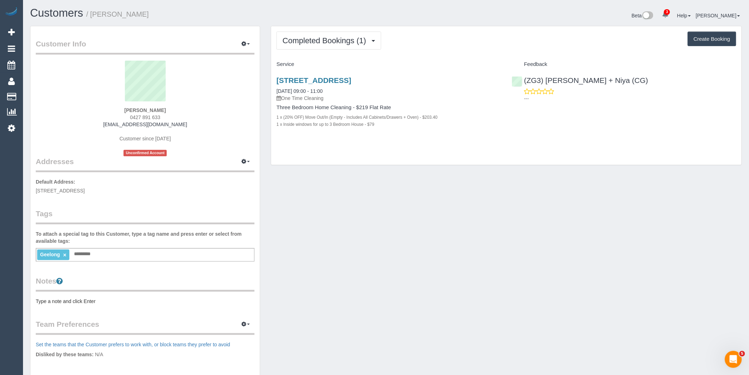
copy strong "Riley Stephens"
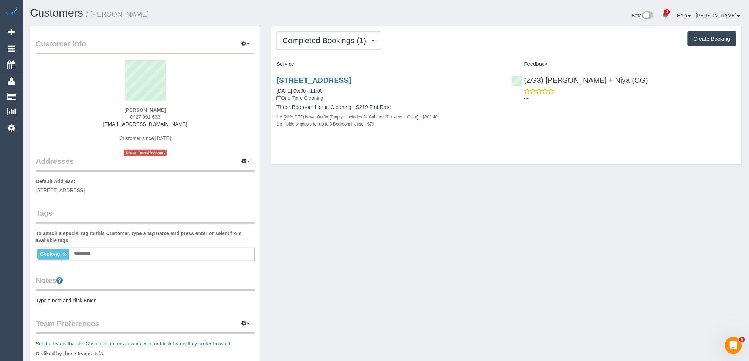
click at [533, 12] on div "Beta 3 Your Notifications You have 0 alerts × You have 2 to charge for 01/09/20…" at bounding box center [566, 16] width 361 height 19
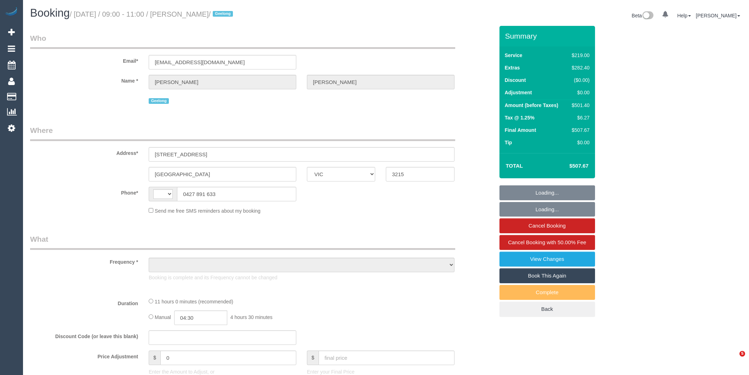
select select "VIC"
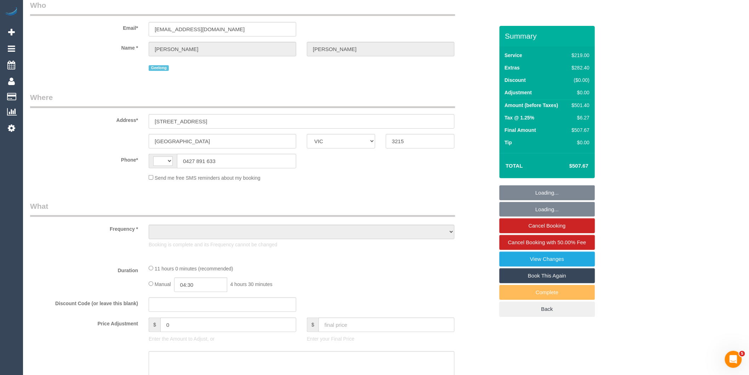
select select "object:326"
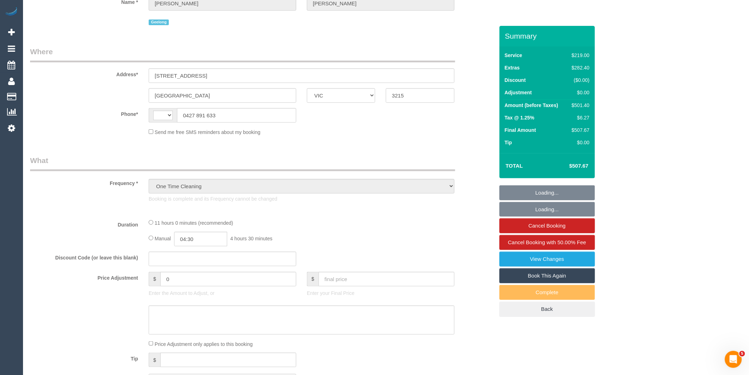
select select "string:AU"
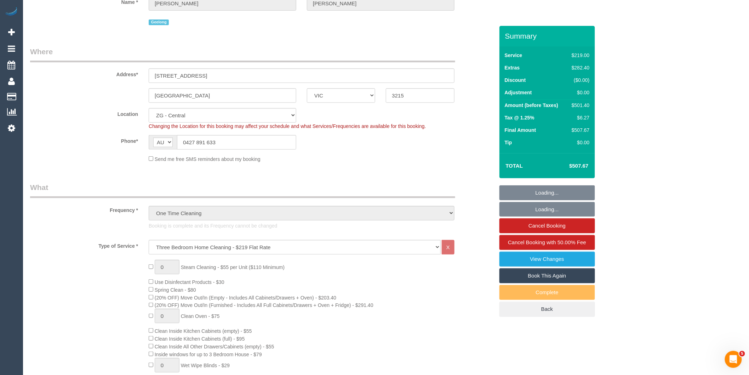
select select "string:stripe-pm_1Rznky2GScqysDRVEYA7iDk6"
select select "spot1"
select select "number:28"
select select "number:14"
select select "number:19"
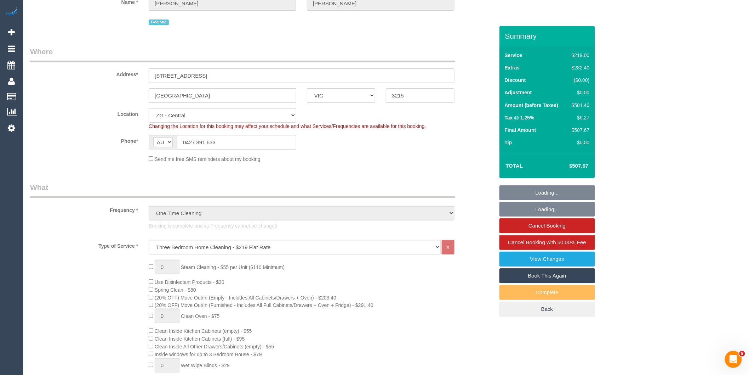
select select "number:36"
select select "object:926"
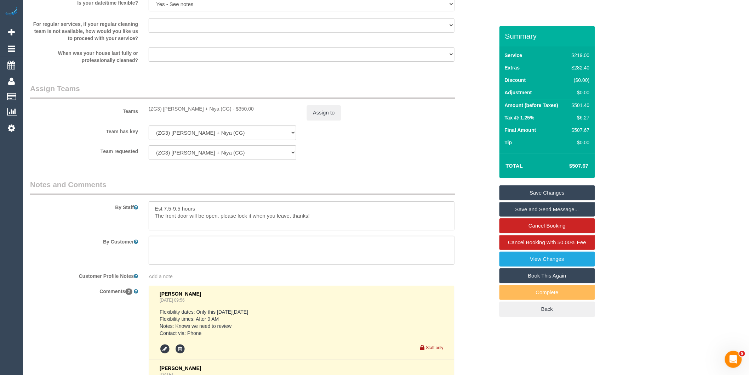
scroll to position [993, 0]
